Goal: Navigation & Orientation: Find specific page/section

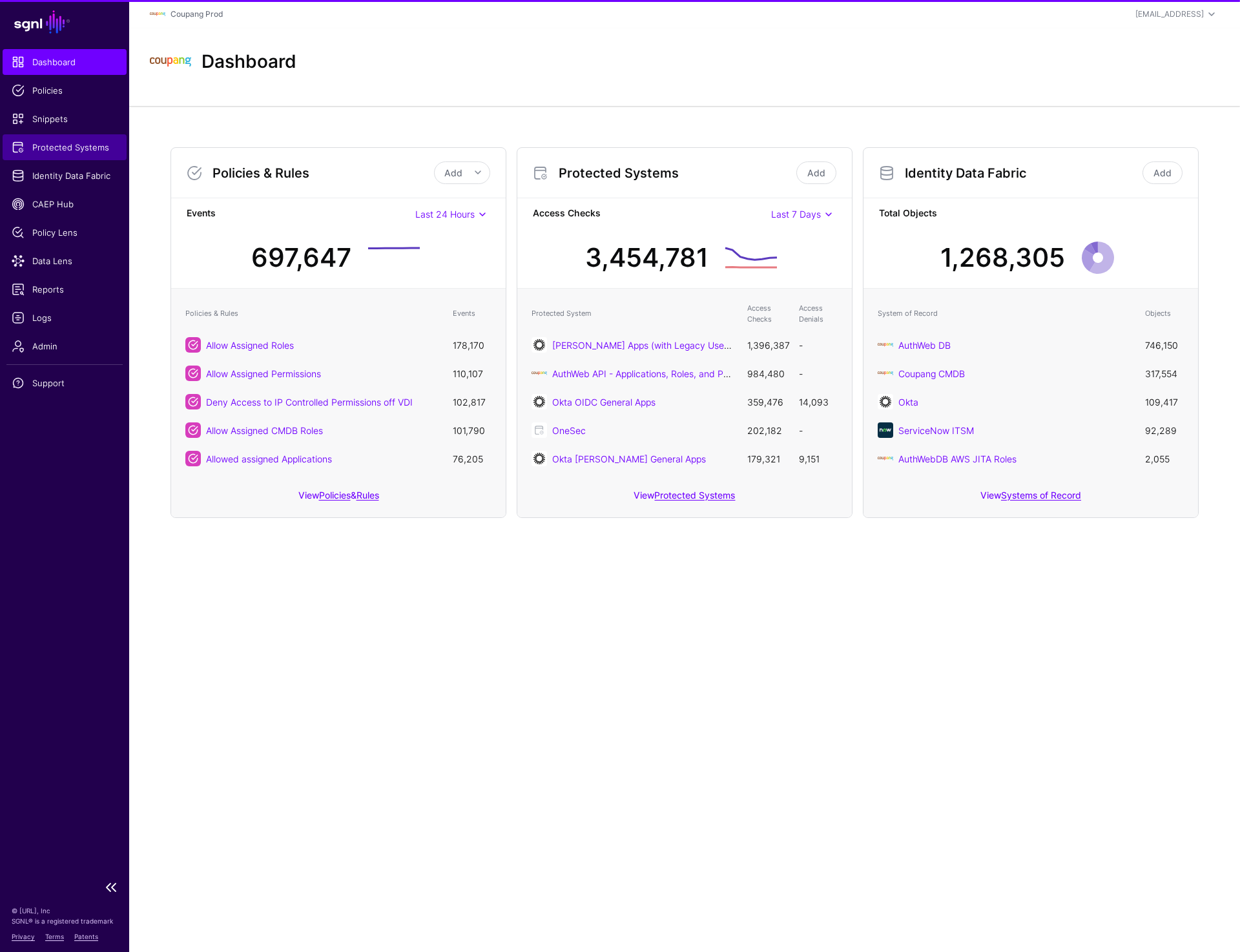
click at [63, 154] on link "Protected Systems" at bounding box center [65, 147] width 124 height 26
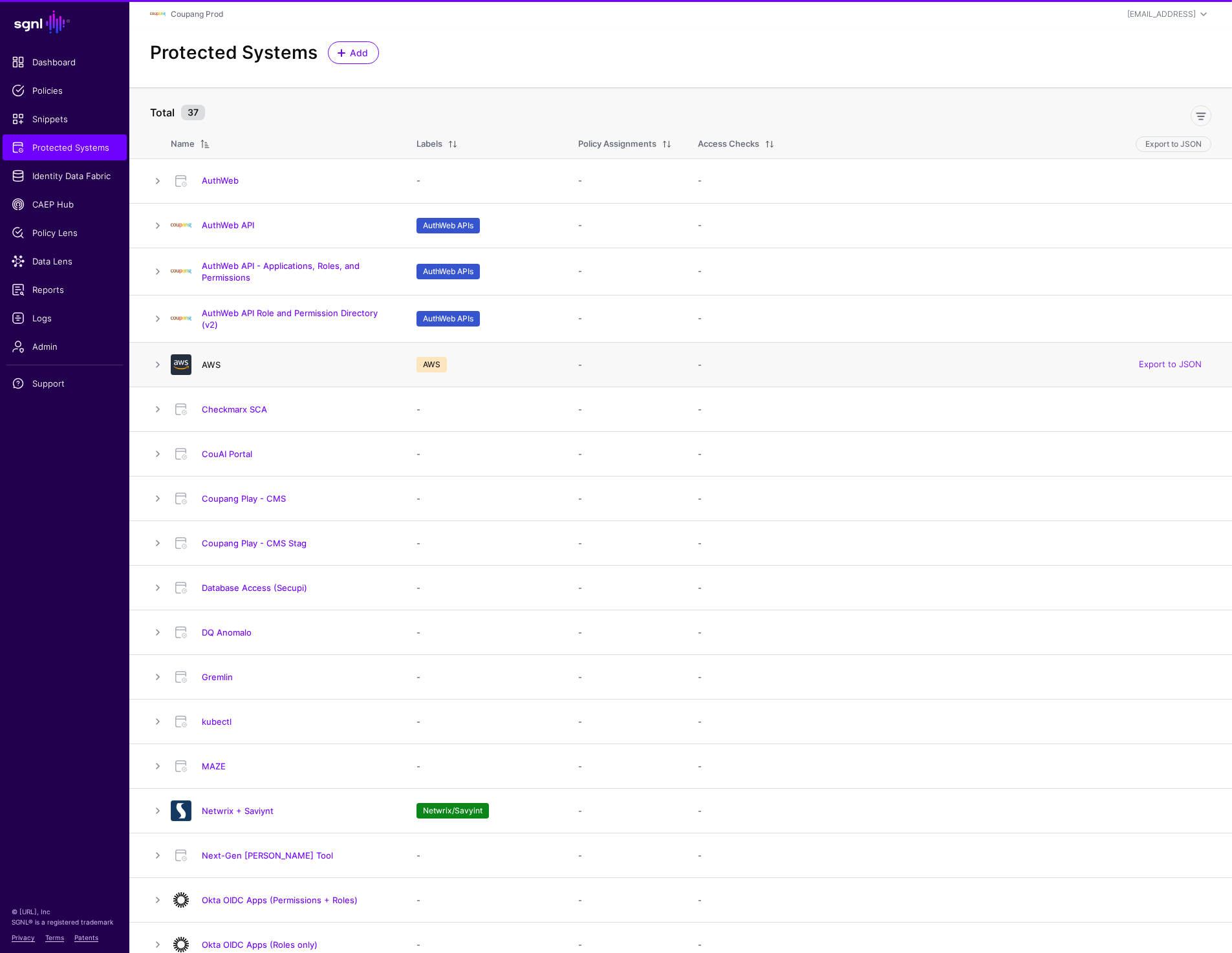
click at [210, 362] on link "AWS" at bounding box center [211, 365] width 19 height 10
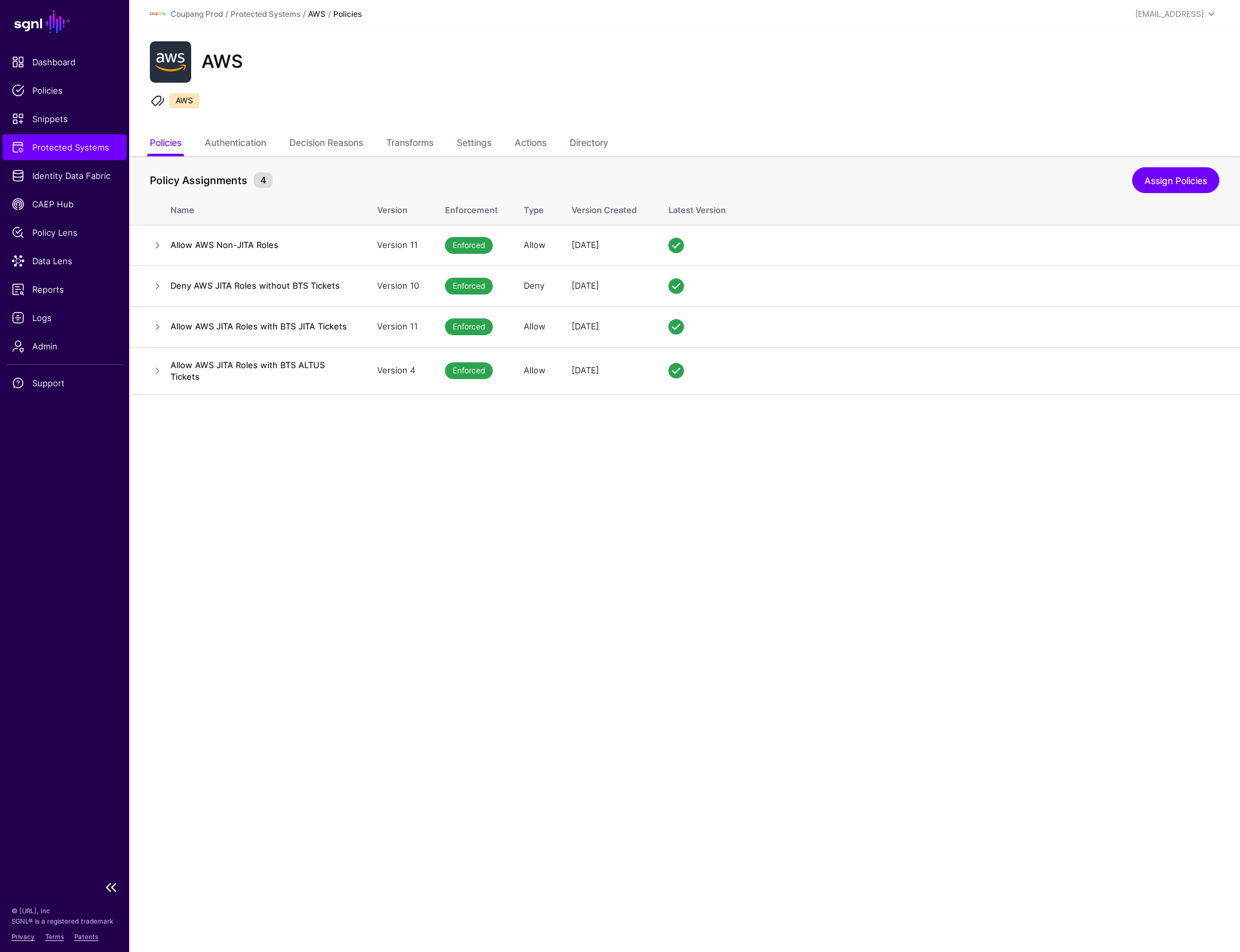
click at [75, 156] on link "Protected Systems" at bounding box center [65, 147] width 124 height 26
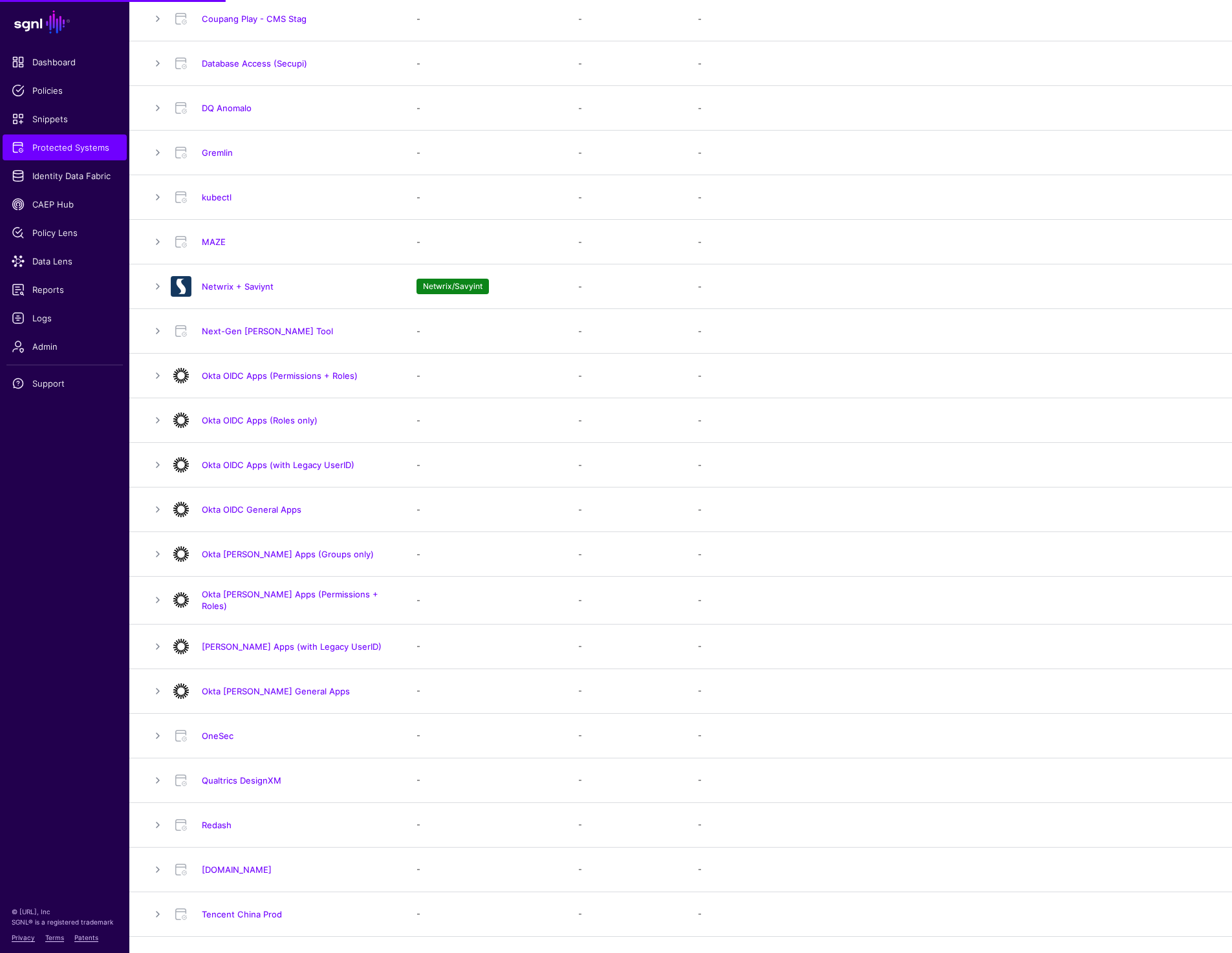
scroll to position [871, 0]
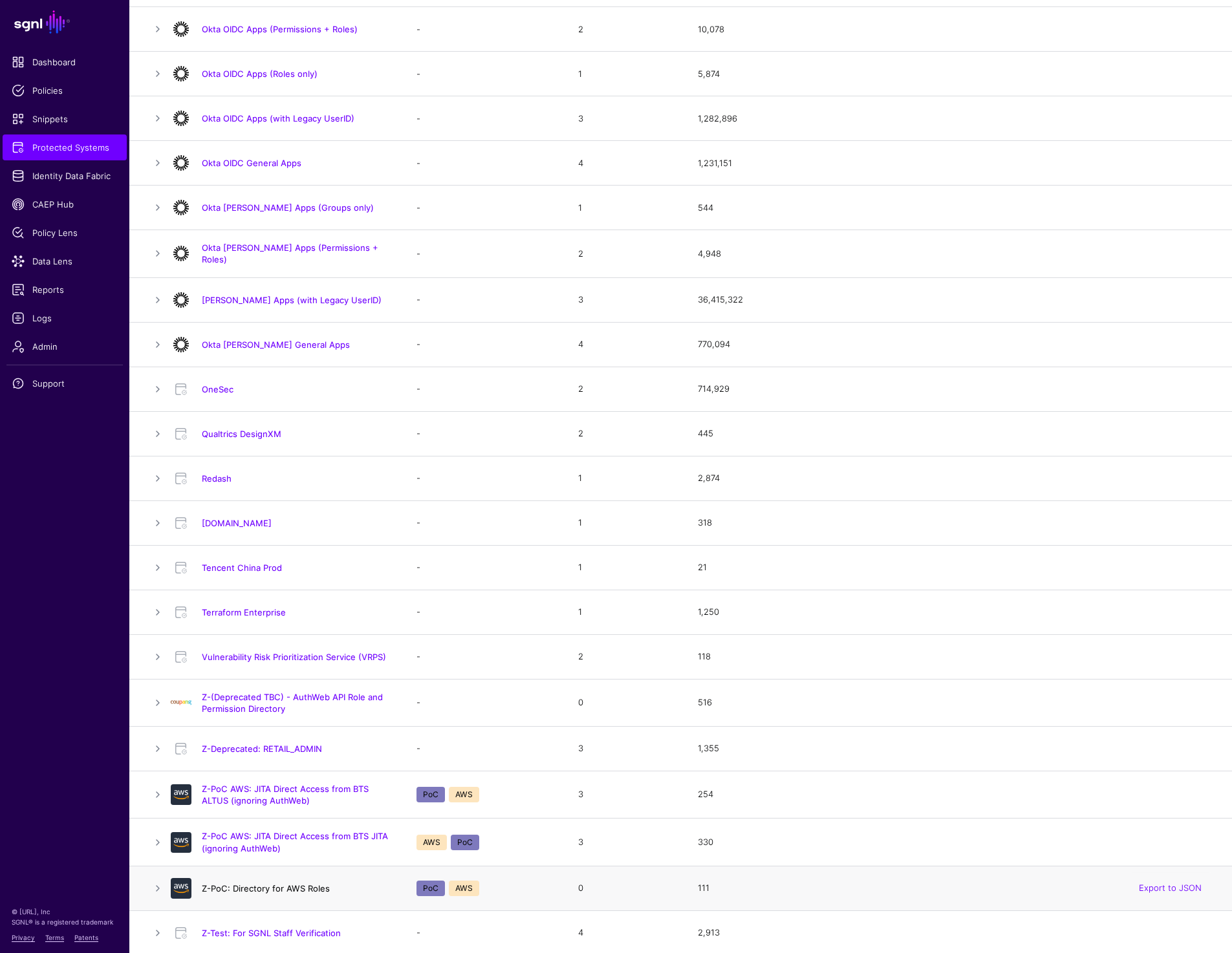
click at [233, 884] on link "Z-PoC: Directory for AWS Roles" at bounding box center [266, 888] width 128 height 10
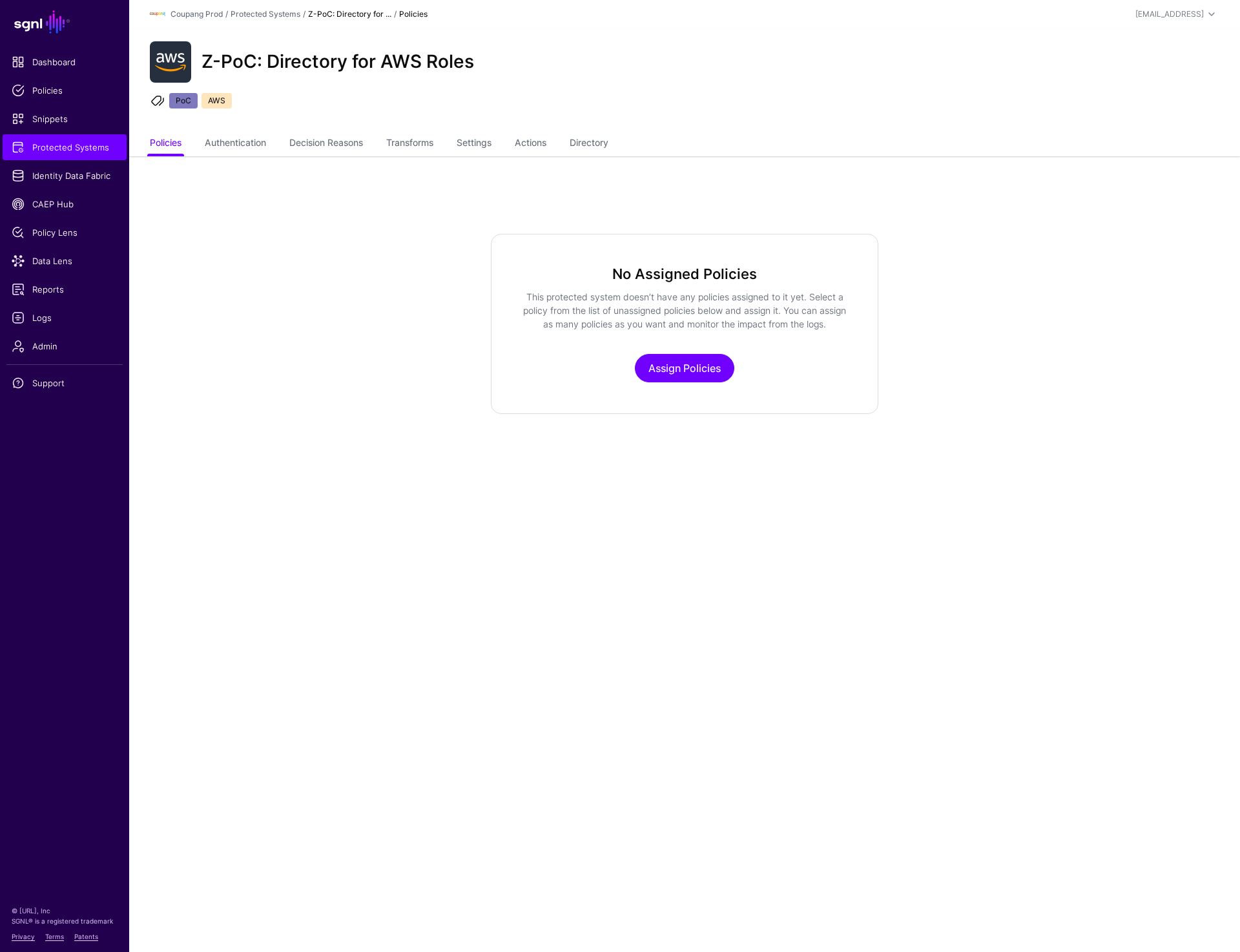
click at [532, 97] on ul "PoC AWS" at bounding box center [685, 103] width 1073 height 19
